Goal: Information Seeking & Learning: Learn about a topic

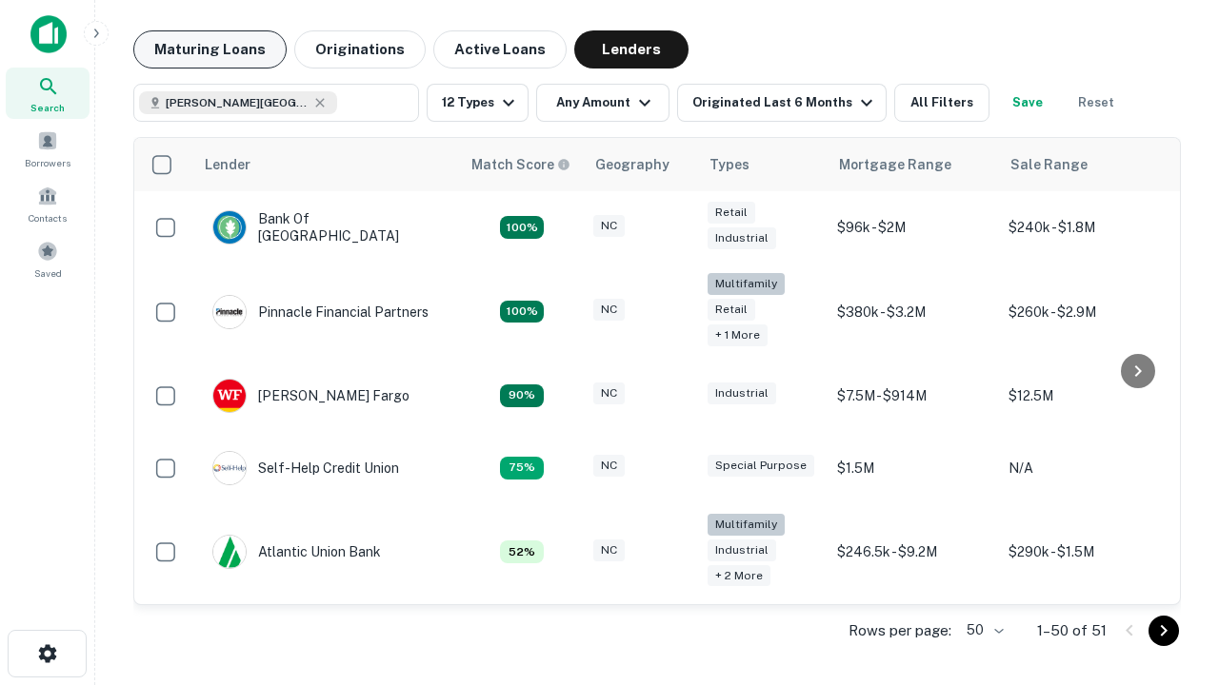
click at [209, 50] on button "Maturing Loans" at bounding box center [209, 49] width 153 height 38
